Goal: Task Accomplishment & Management: Complete application form

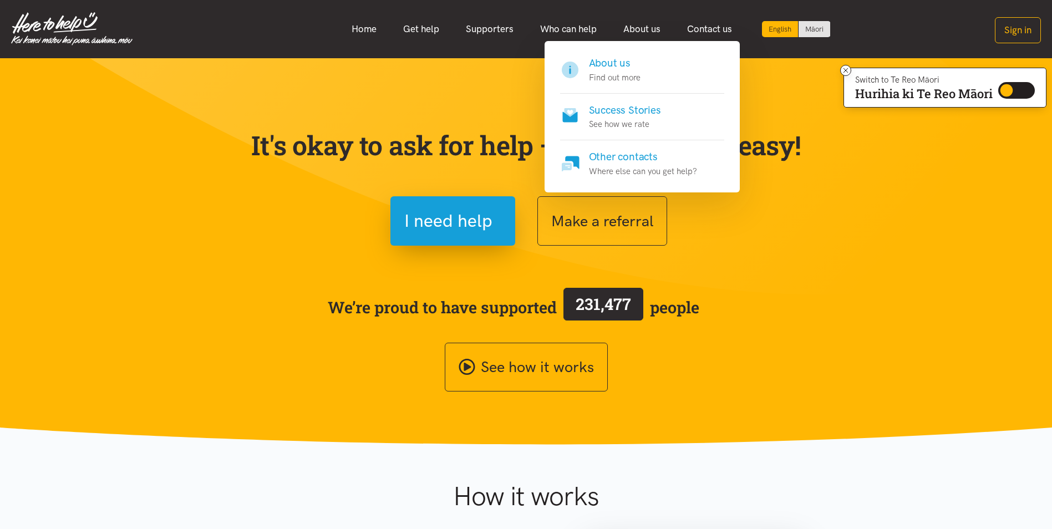
click at [502, 62] on h4 "About us" at bounding box center [615, 63] width 52 height 16
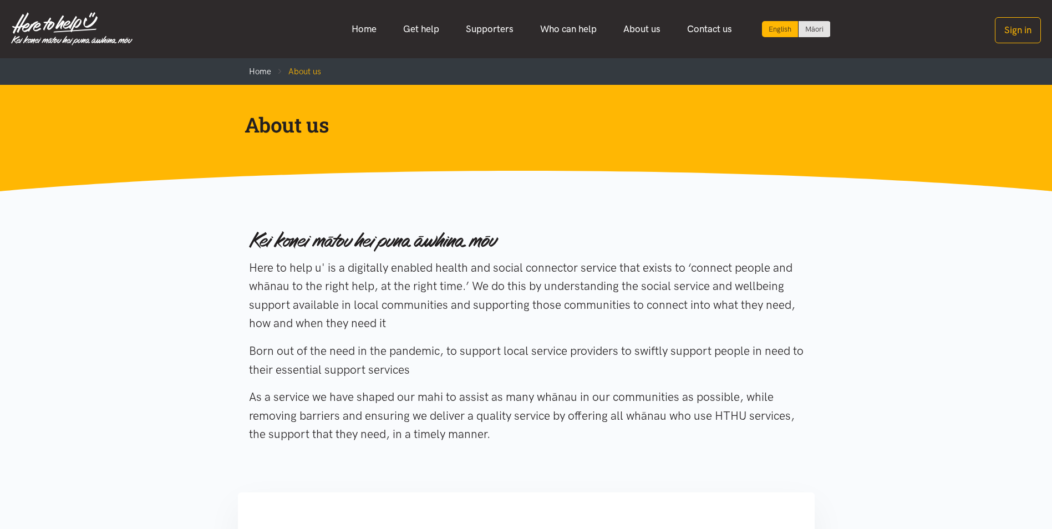
drag, startPoint x: 565, startPoint y: 256, endPoint x: 613, endPoint y: 439, distance: 189.7
click at [613, 439] on div "Here to help u' is a digitally enabled health and social connector service that…" at bounding box center [526, 338] width 555 height 241
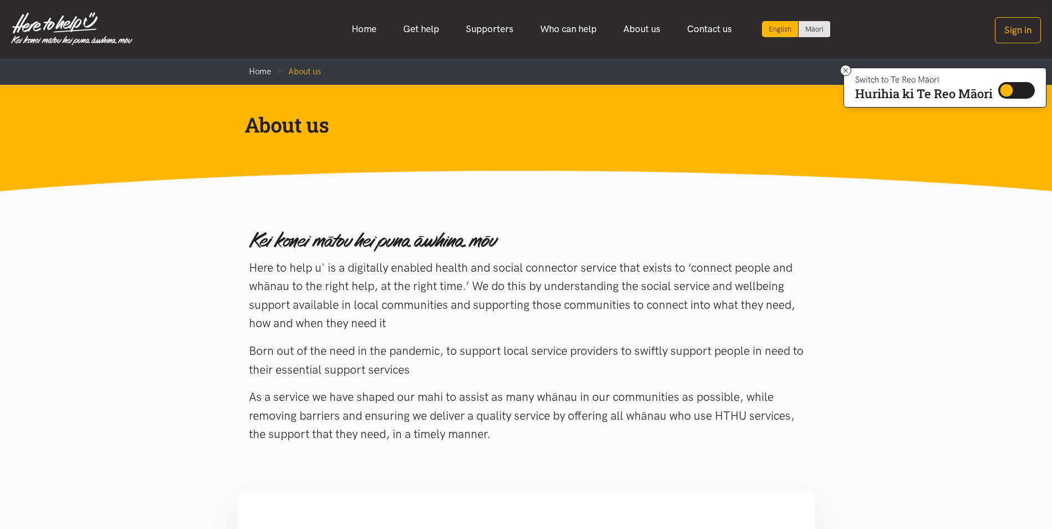
click at [613, 439] on p "As a service we have shaped our mahi to assist as many whānau in our communitie…" at bounding box center [526, 416] width 555 height 56
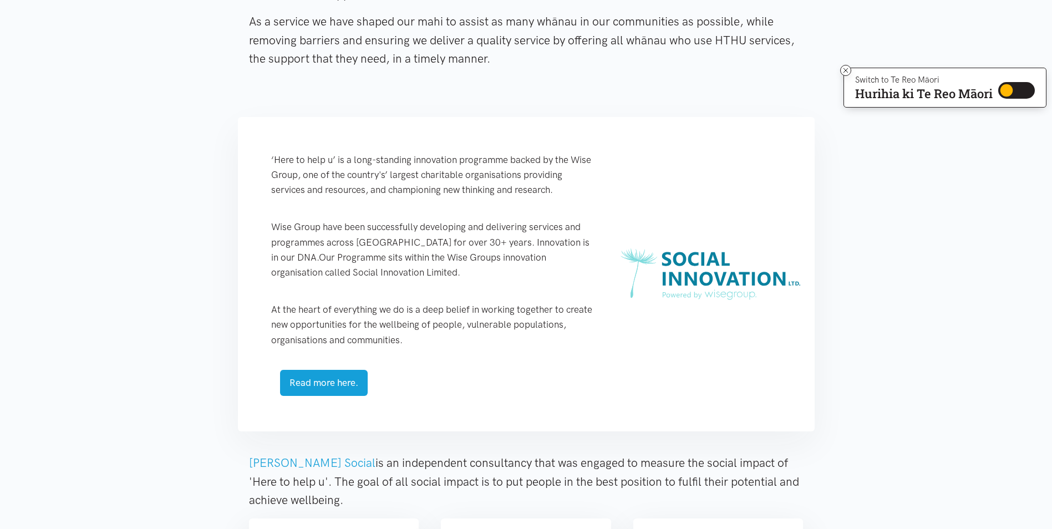
scroll to position [388, 0]
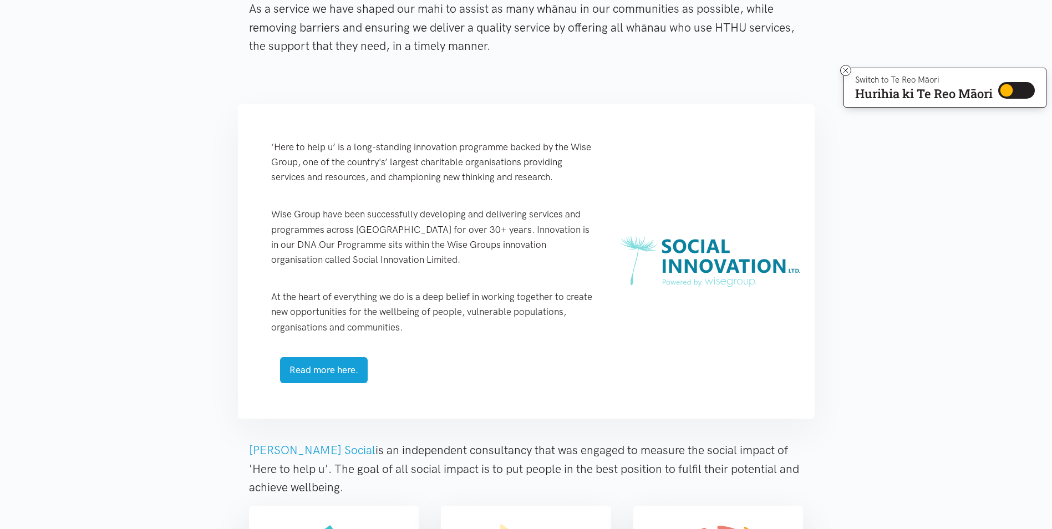
drag, startPoint x: 386, startPoint y: 140, endPoint x: 484, endPoint y: 332, distance: 215.6
click at [484, 332] on div "‘Here to help u’ is a long-standing innovation programme backed by the Wise Gro…" at bounding box center [434, 261] width 370 height 315
click at [484, 332] on p "At the heart of everything we do is a deep belief in working together to create…" at bounding box center [434, 312] width 326 height 45
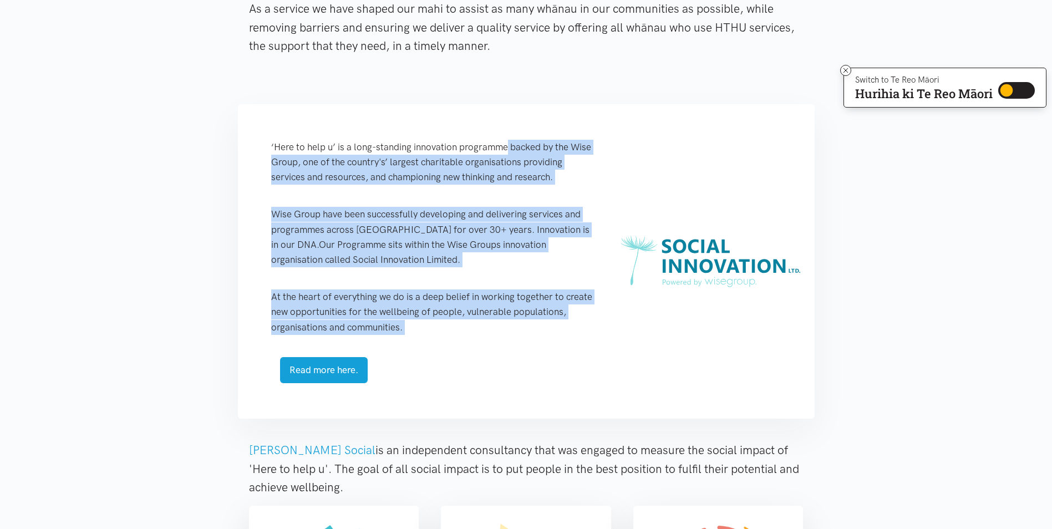
drag, startPoint x: 438, startPoint y: 265, endPoint x: 378, endPoint y: 143, distance: 136.2
click at [378, 143] on div "‘Here to help u’ is a long-standing innovation programme backed by the Wise Gro…" at bounding box center [434, 261] width 370 height 315
drag, startPoint x: 378, startPoint y: 143, endPoint x: 373, endPoint y: 151, distance: 9.7
click at [378, 143] on p "‘Here to help u’ is a long-standing innovation programme backed by the Wise Gro…" at bounding box center [434, 162] width 326 height 45
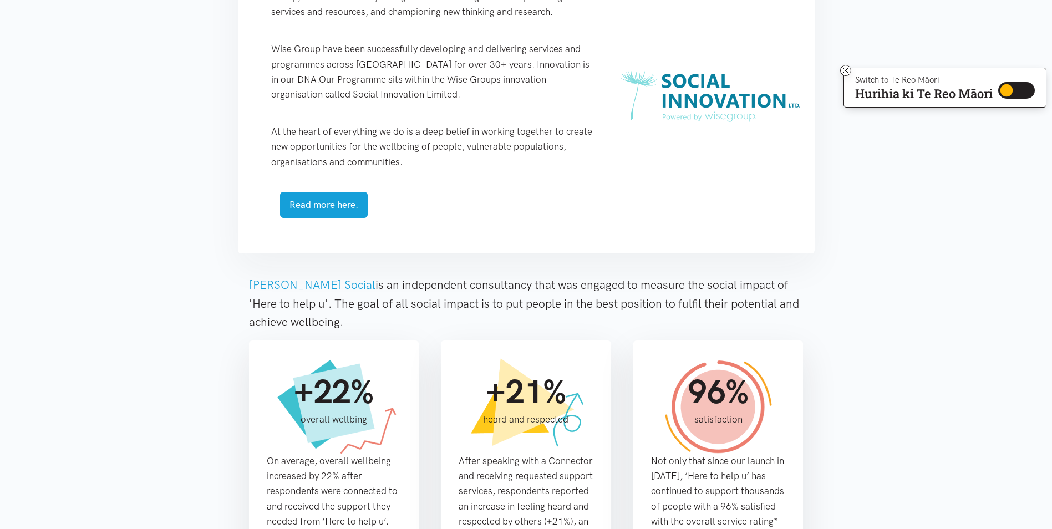
scroll to position [555, 0]
drag, startPoint x: 421, startPoint y: 260, endPoint x: 488, endPoint y: 321, distance: 90.7
click at [488, 321] on main "Home About us About us Born out of the need in the pandemic, to support local s…" at bounding box center [526, 254] width 1052 height 1500
click at [488, 321] on p "[PERSON_NAME] Social is an independent consultancy that was engaged to measure …" at bounding box center [526, 303] width 555 height 56
drag, startPoint x: 450, startPoint y: 299, endPoint x: 371, endPoint y: 263, distance: 87.1
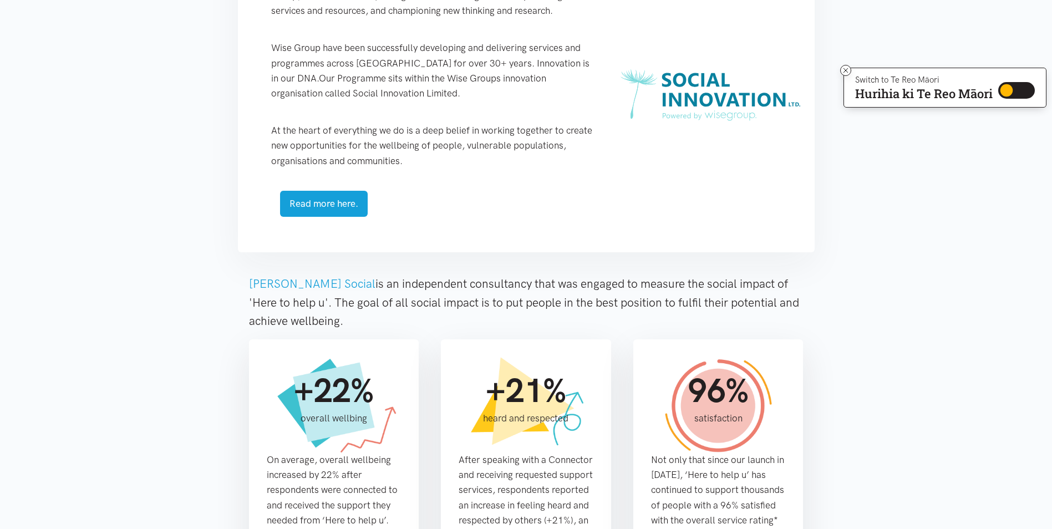
click at [371, 263] on main "Home About us About us Born out of the need in the pandemic, to support local s…" at bounding box center [526, 254] width 1052 height 1500
click at [371, 263] on div "‘Here to help u’ is a long-standing innovation programme backed by the Wise Gro…" at bounding box center [526, 99] width 555 height 337
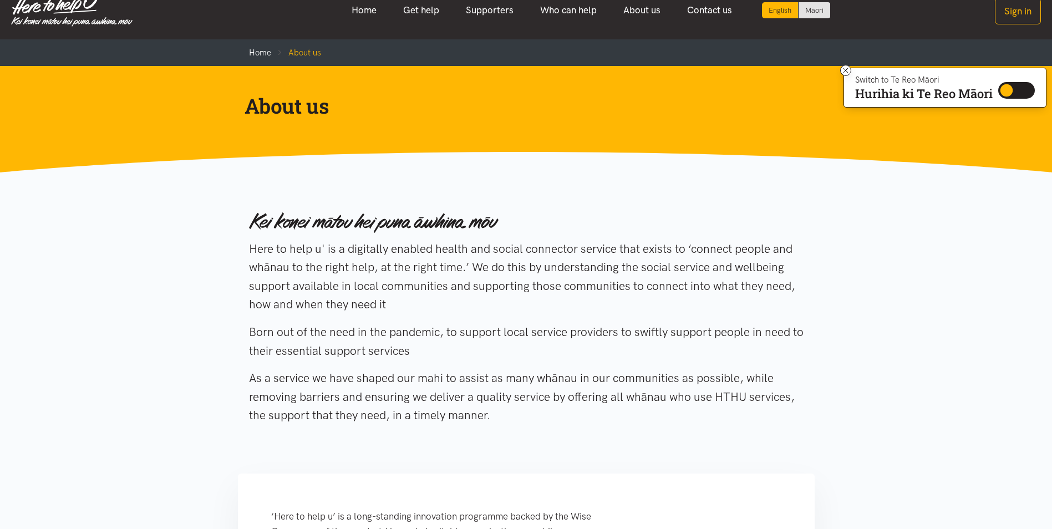
scroll to position [0, 0]
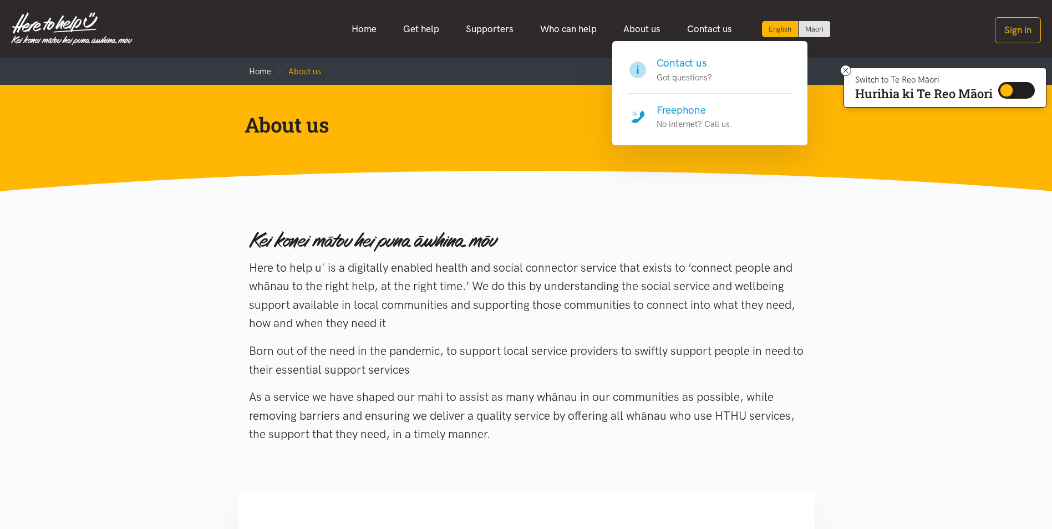
click at [690, 52] on div "Contact us Got questions?" at bounding box center [709, 93] width 195 height 104
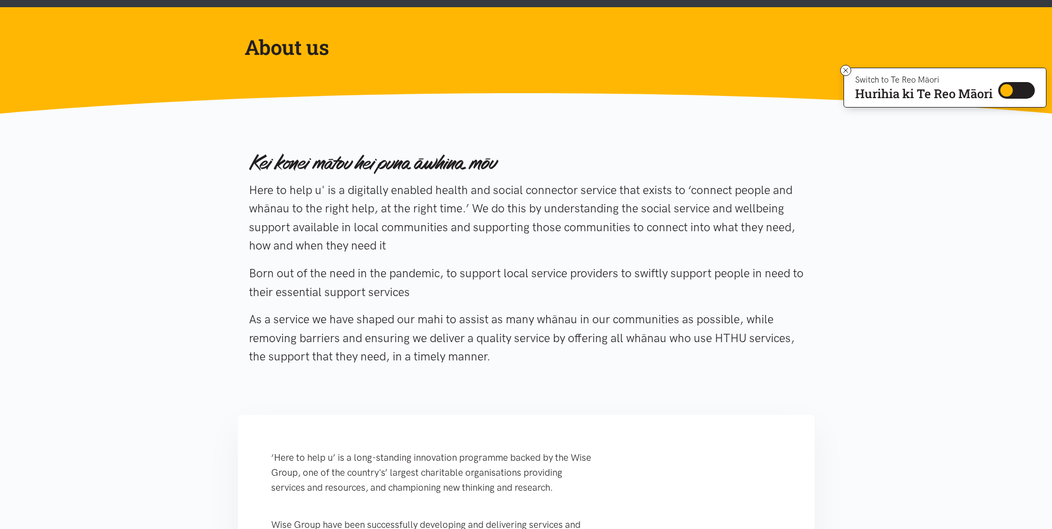
scroll to position [166, 0]
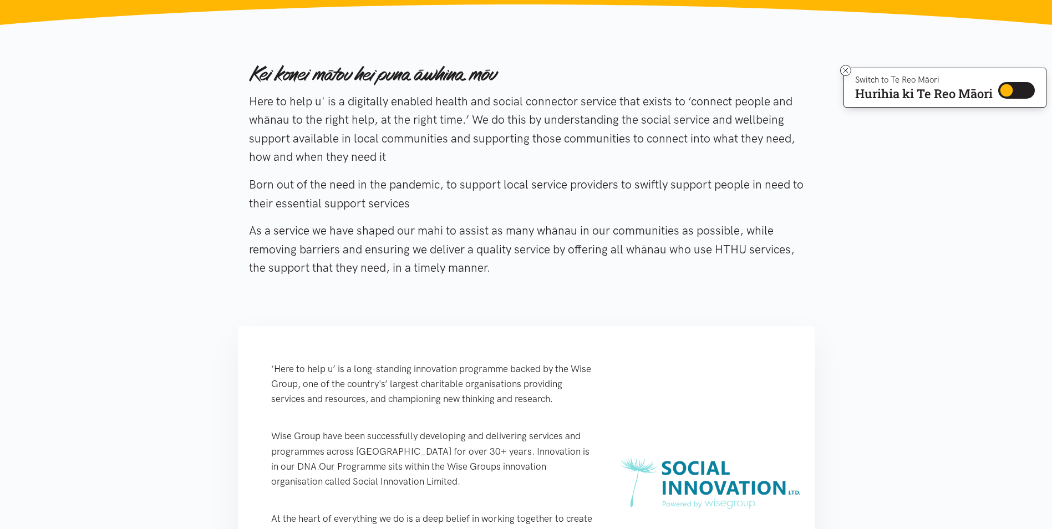
drag, startPoint x: 599, startPoint y: 123, endPoint x: 627, endPoint y: 283, distance: 162.2
click at [627, 283] on div "Here to help u' is a digitally enabled health and social connector service that…" at bounding box center [526, 172] width 555 height 241
drag, startPoint x: 627, startPoint y: 283, endPoint x: 622, endPoint y: 273, distance: 11.4
click at [627, 283] on div "Here to help u' is a digitally enabled health and social connector service that…" at bounding box center [526, 172] width 555 height 241
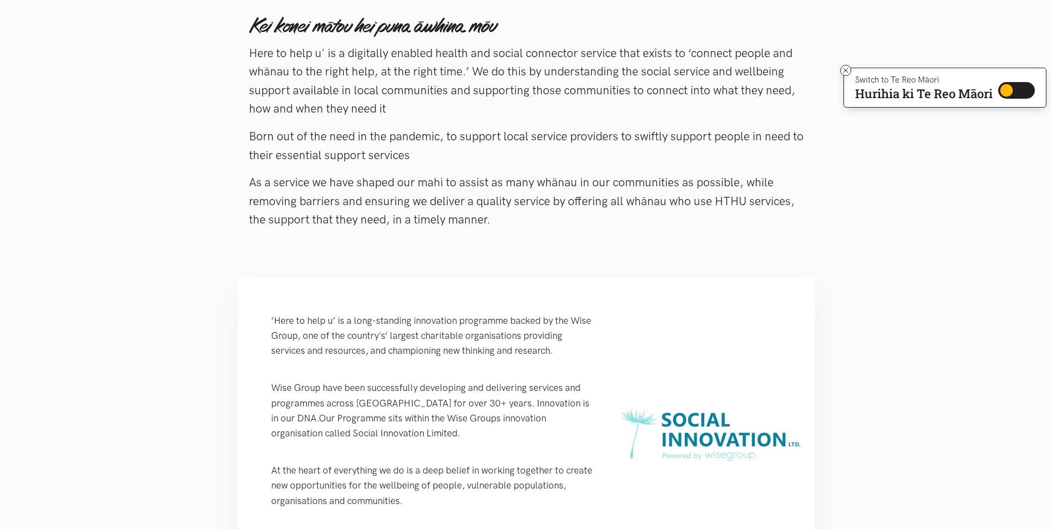
scroll to position [388, 0]
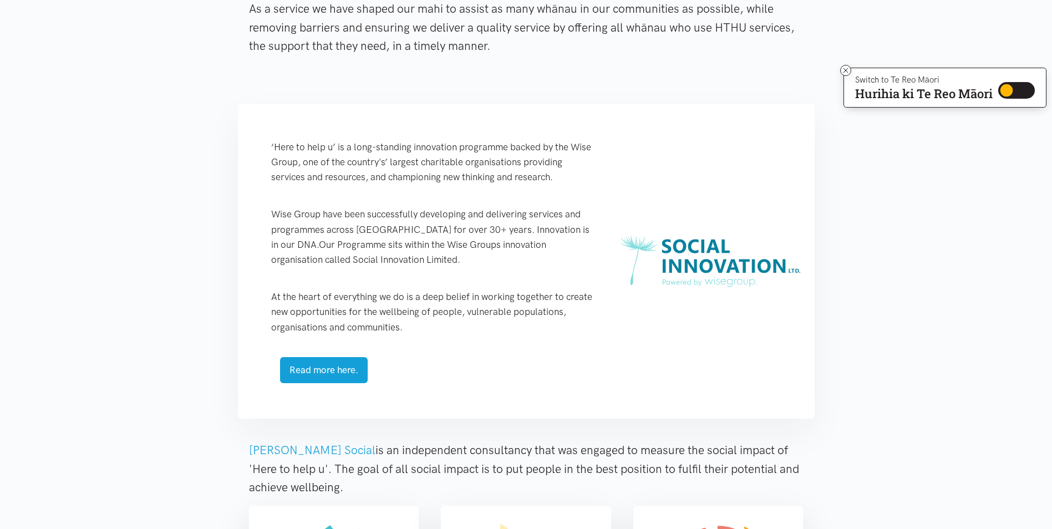
drag, startPoint x: 302, startPoint y: 150, endPoint x: 430, endPoint y: 327, distance: 218.8
click at [430, 327] on div "‘Here to help u’ is a long-standing innovation programme backed by the Wise Gro…" at bounding box center [434, 261] width 370 height 315
click at [430, 327] on p "At the heart of everything we do is a deep belief in working together to create…" at bounding box center [434, 312] width 326 height 45
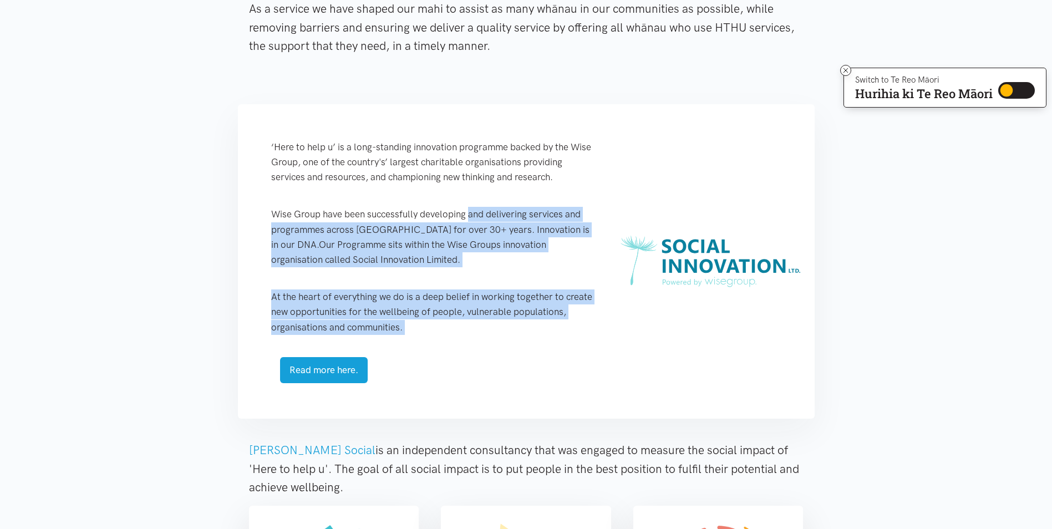
drag, startPoint x: 430, startPoint y: 326, endPoint x: 348, endPoint y: 195, distance: 154.8
click at [348, 195] on div "‘Here to help u’ is a long-standing innovation programme backed by the Wise Gro…" at bounding box center [434, 261] width 370 height 315
click at [346, 192] on div "‘Here to help u’ is a long-standing innovation programme backed by the Wise Gro…" at bounding box center [434, 261] width 370 height 315
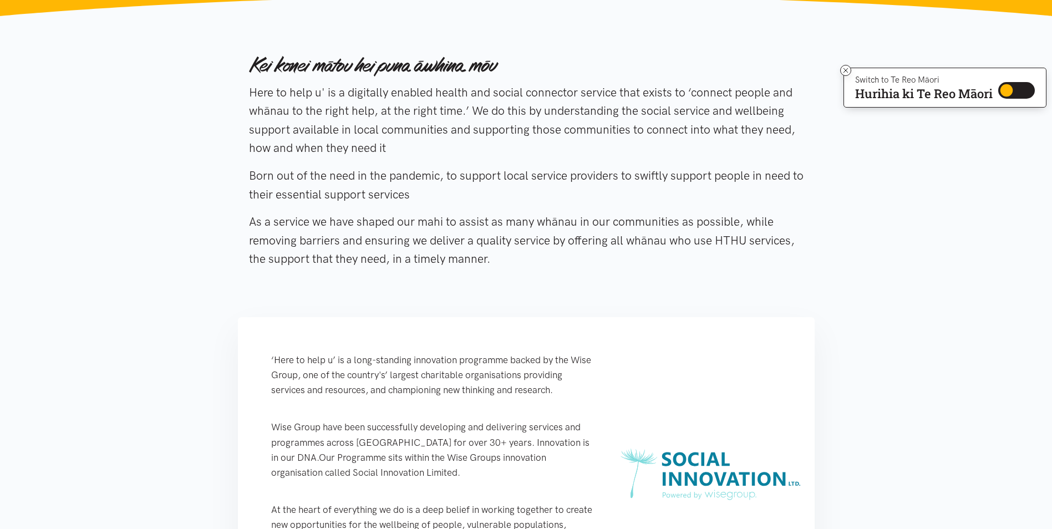
scroll to position [0, 0]
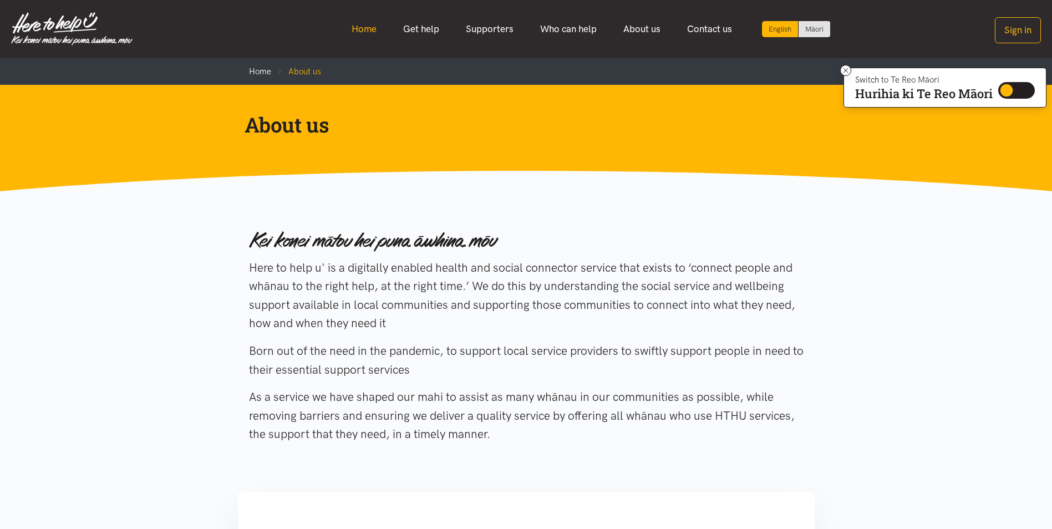
click at [365, 30] on link "Home" at bounding box center [364, 29] width 52 height 24
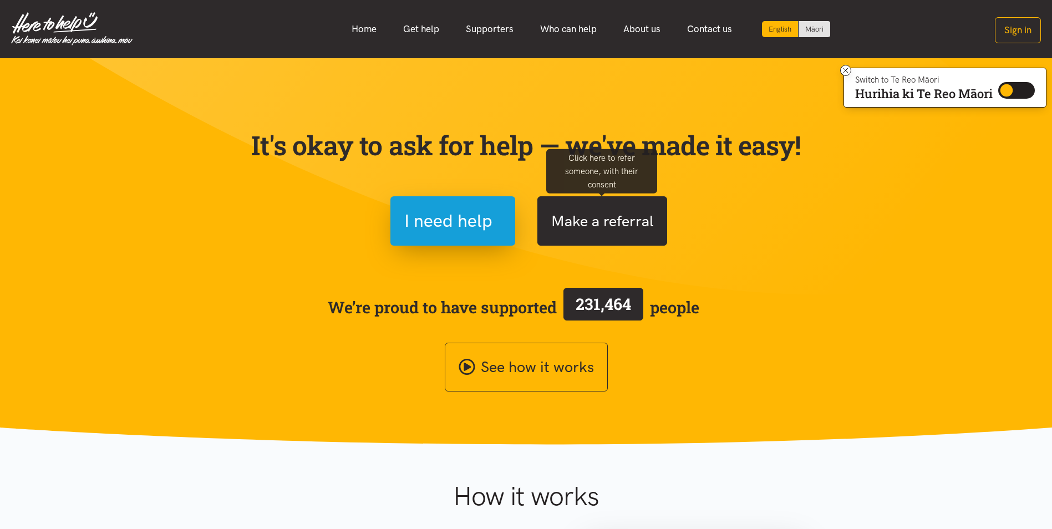
click at [584, 221] on button "Make a referral" at bounding box center [603, 220] width 130 height 49
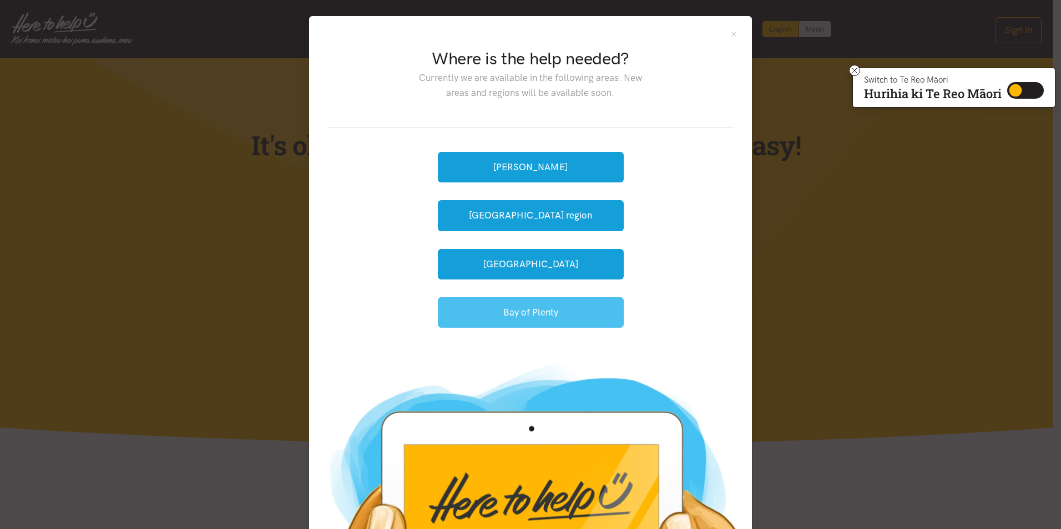
click at [558, 323] on button "Bay of Plenty" at bounding box center [531, 312] width 186 height 31
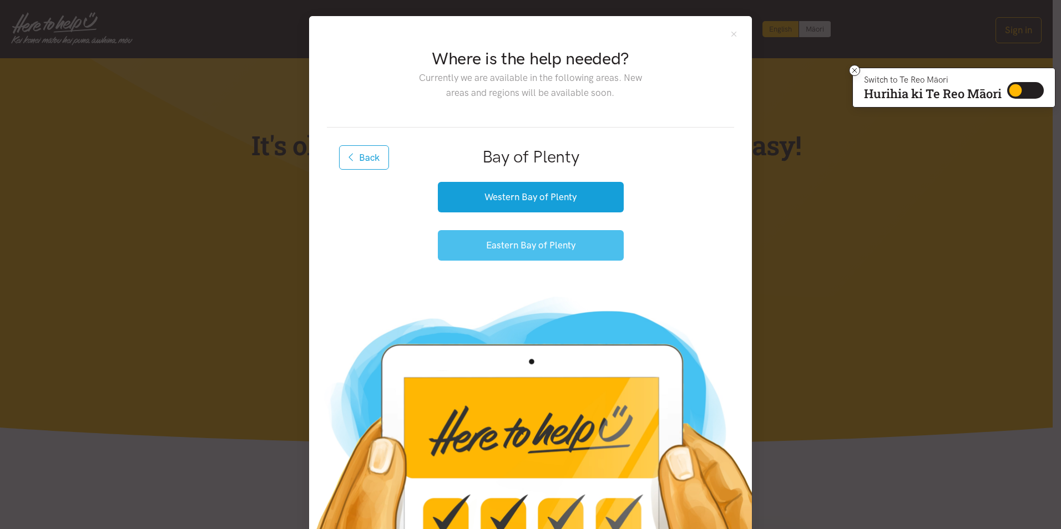
click at [553, 249] on button "Eastern Bay of Plenty" at bounding box center [531, 245] width 186 height 31
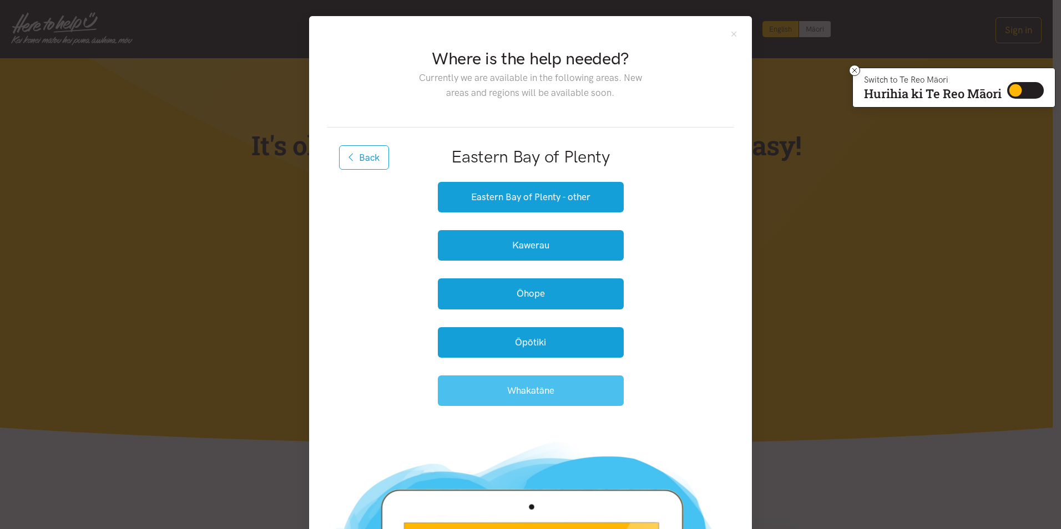
click at [559, 389] on button "Whakatāne" at bounding box center [531, 391] width 186 height 31
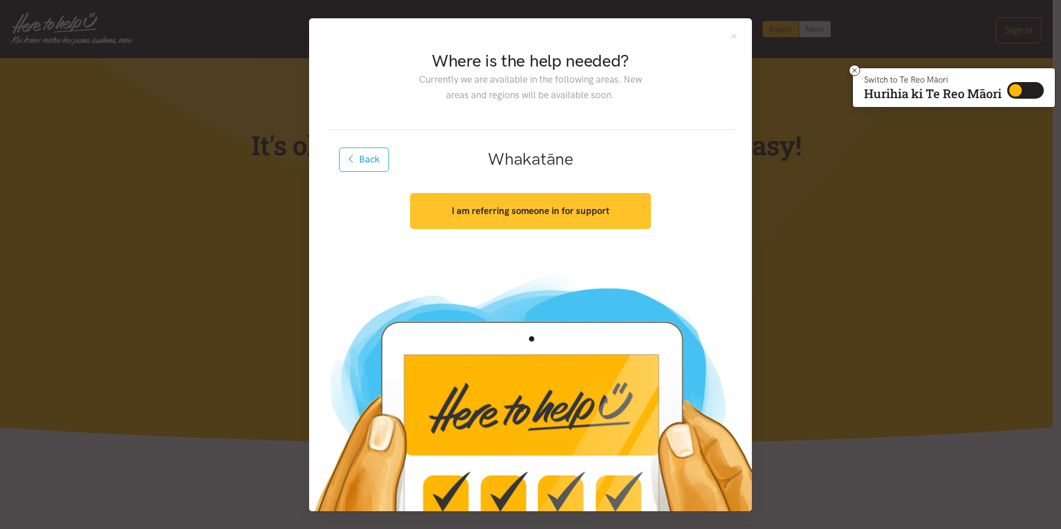
click at [588, 197] on button "I am referring someone in for support" at bounding box center [530, 211] width 240 height 36
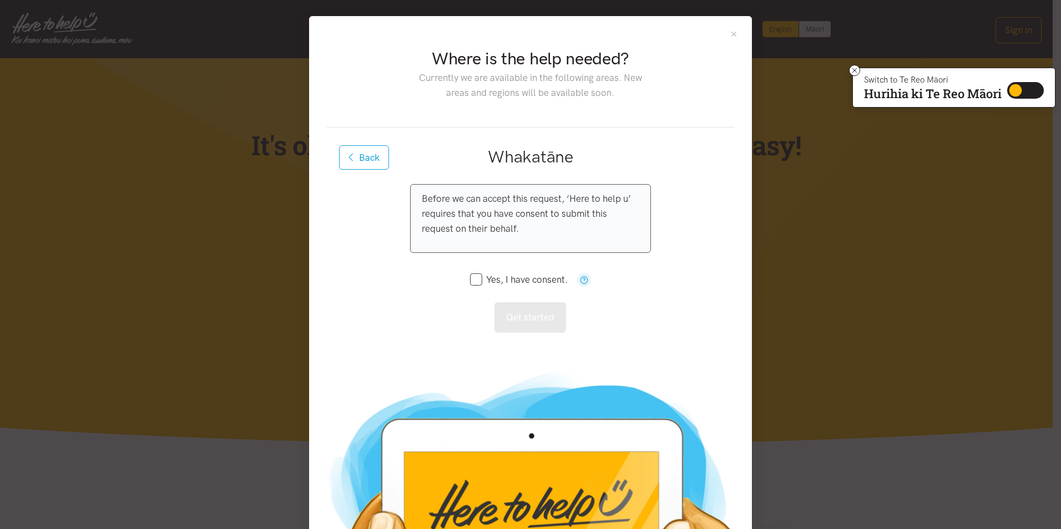
click at [734, 31] on div "Where is the help needed? Currently we are available in the following areas. Ne…" at bounding box center [530, 312] width 443 height 592
click at [899, 217] on div "Where is the help needed? Currently we are available in the following areas. Ne…" at bounding box center [530, 264] width 1061 height 529
